Goal: Obtain resource: Download file/media

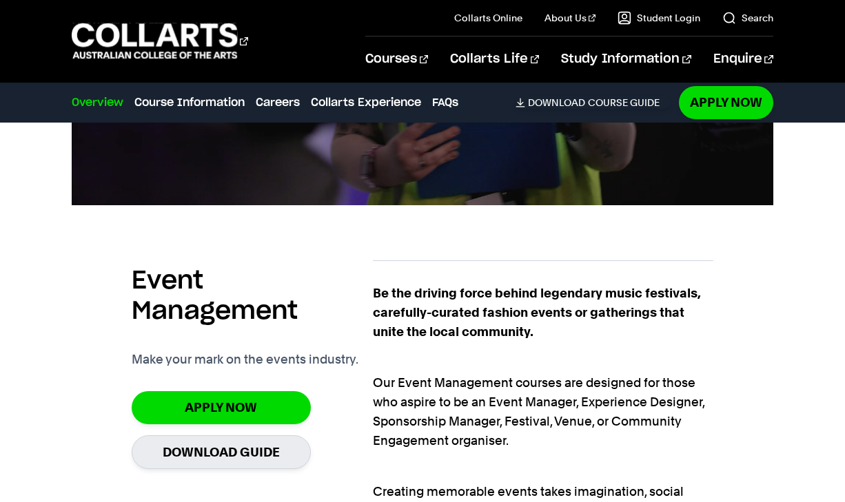
scroll to position [770, 0]
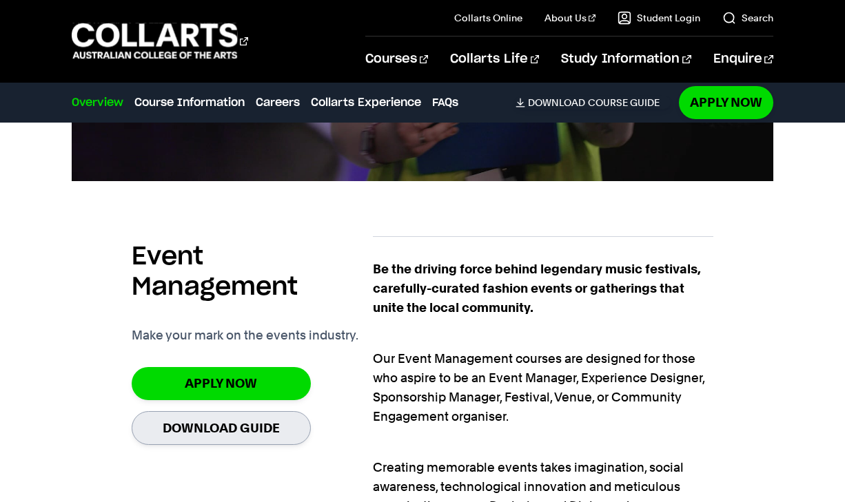
click at [233, 412] on link "Download Guide" at bounding box center [221, 428] width 179 height 34
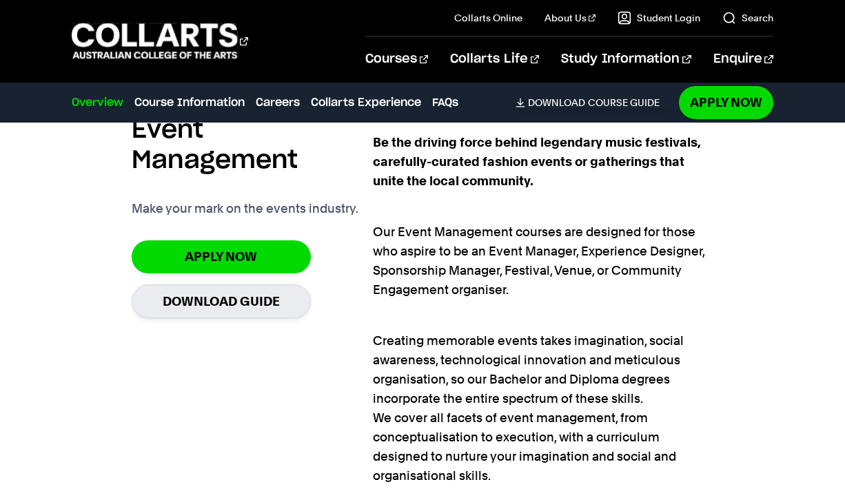
scroll to position [897, 0]
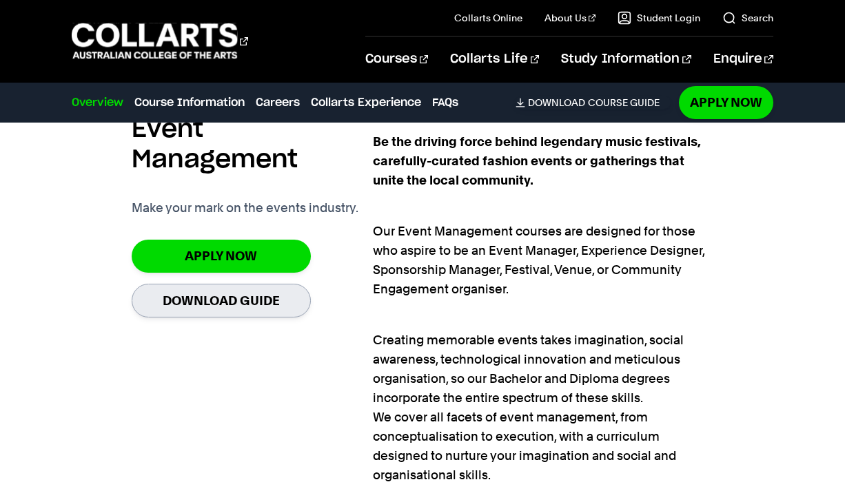
click at [194, 284] on link "Download Guide" at bounding box center [221, 301] width 179 height 34
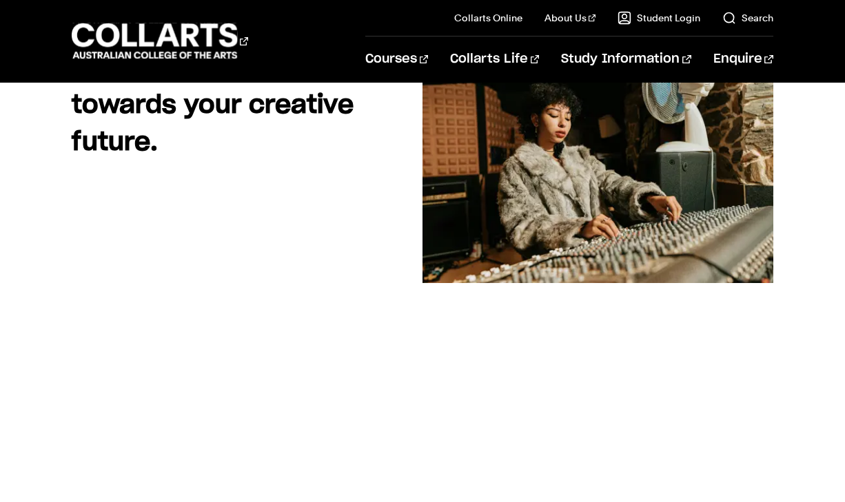
scroll to position [194, 0]
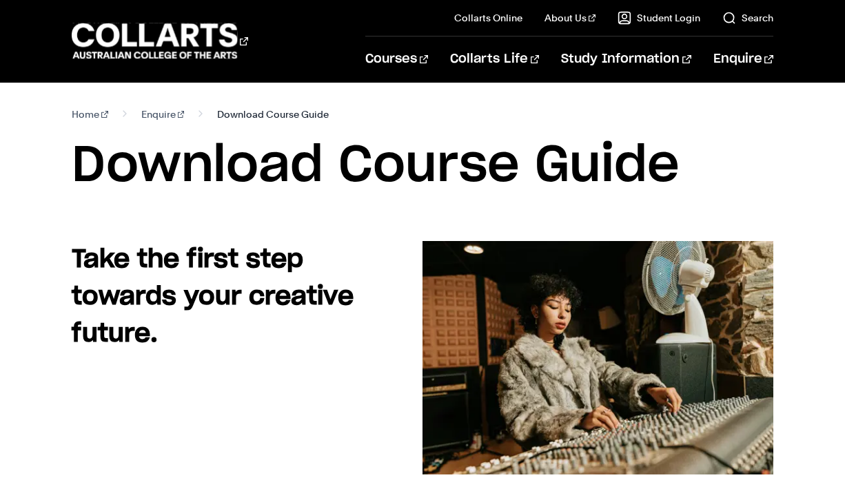
click at [260, 116] on span "Download Course Guide" at bounding box center [273, 114] width 112 height 19
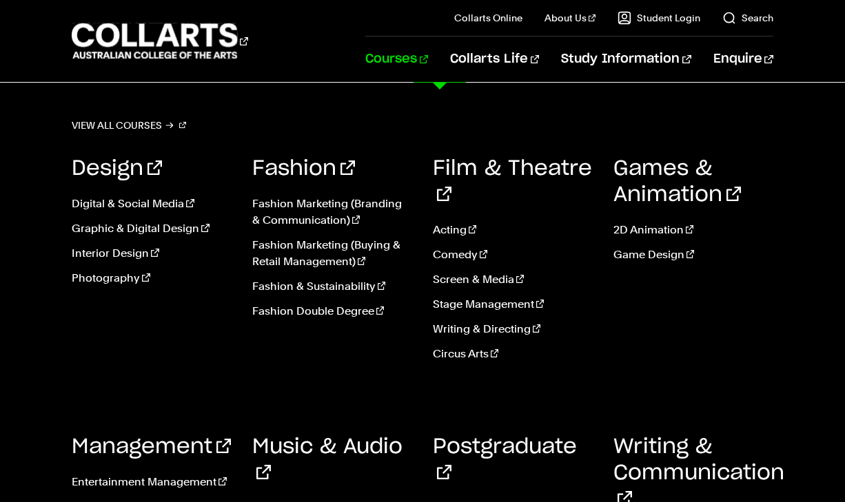
scroll to position [176, 0]
click at [120, 499] on link "Event Management" at bounding box center [152, 507] width 160 height 17
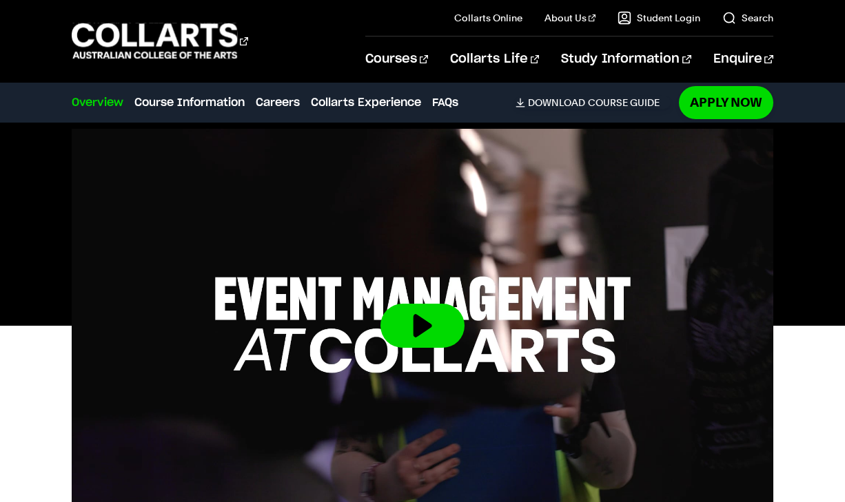
scroll to position [486, 0]
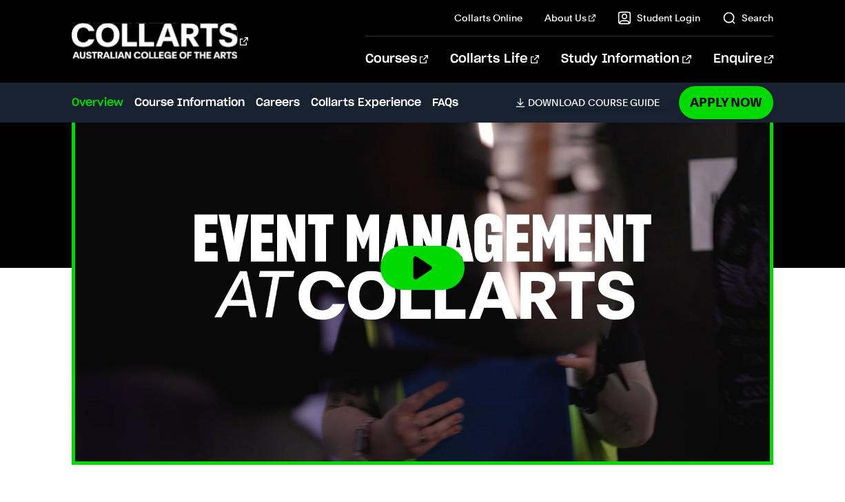
click at [434, 246] on button at bounding box center [422, 268] width 84 height 44
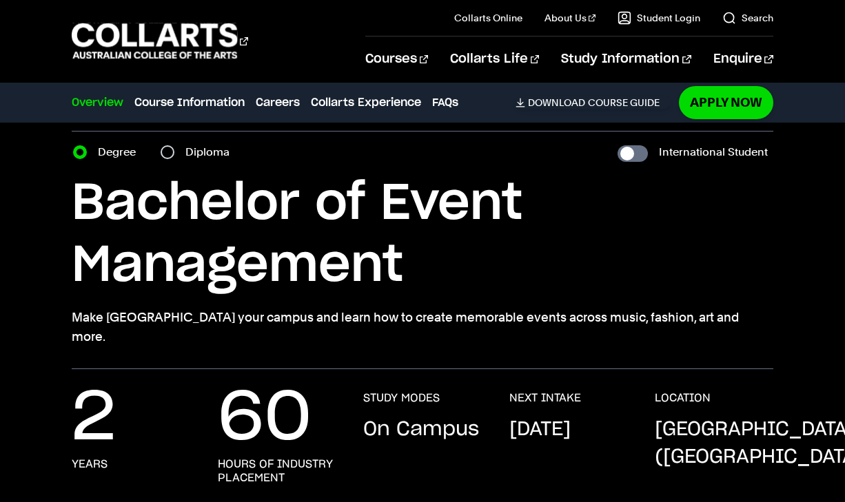
scroll to position [47, 0]
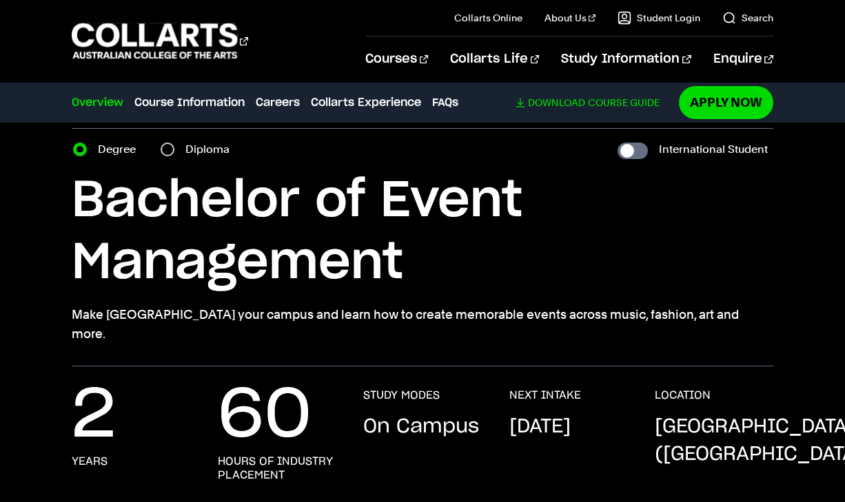
click at [584, 100] on span "Download" at bounding box center [556, 102] width 57 height 12
